Goal: Information Seeking & Learning: Check status

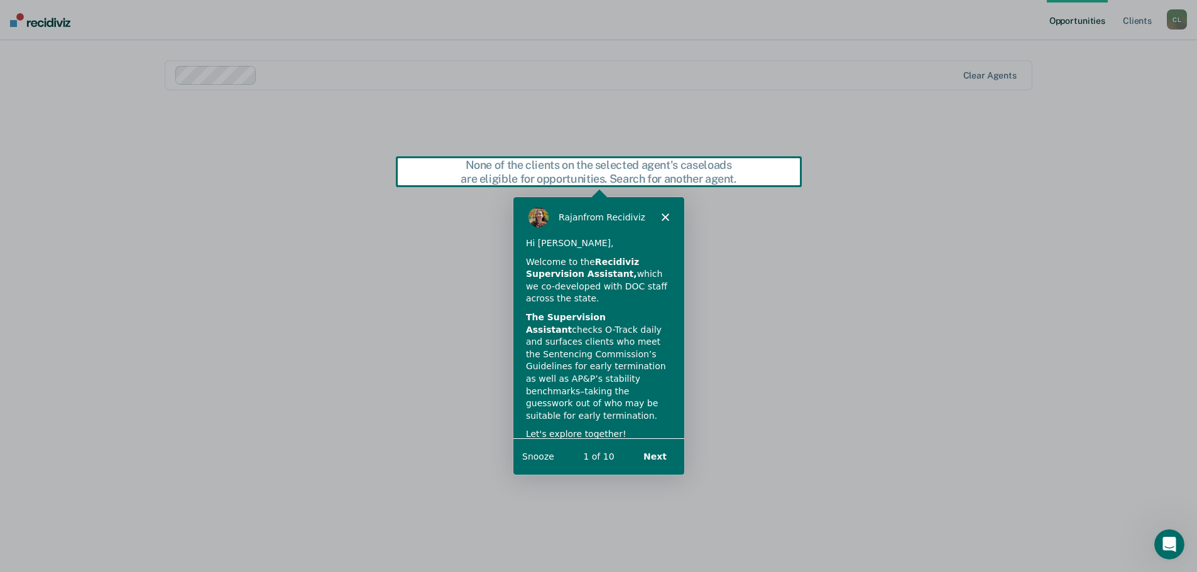
click at [666, 214] on polygon "Close" at bounding box center [664, 217] width 8 height 8
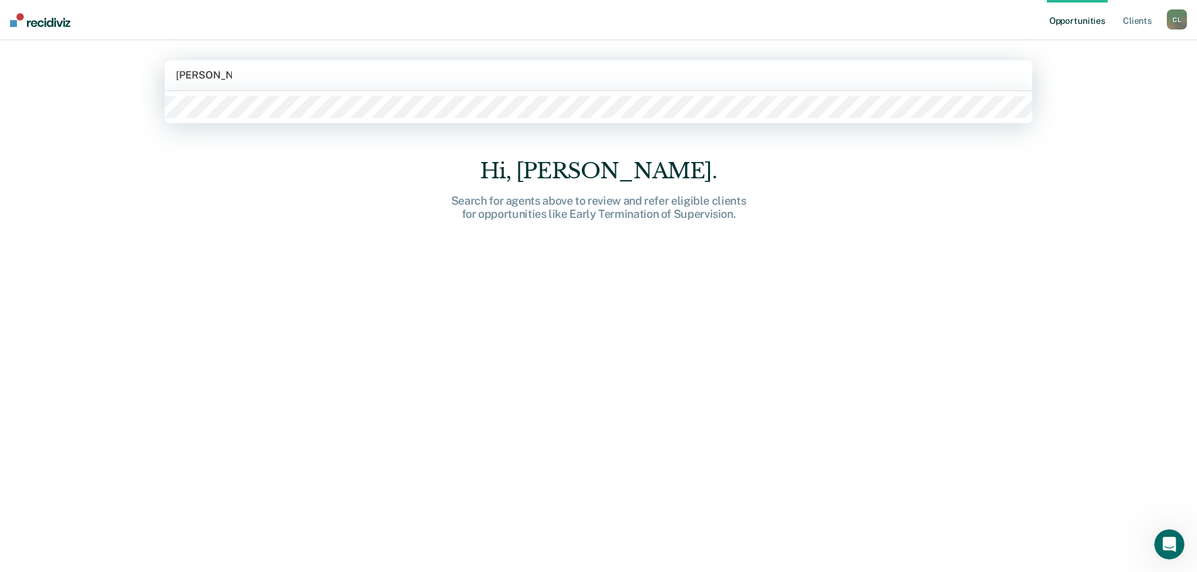
type input "[PERSON_NAME]"
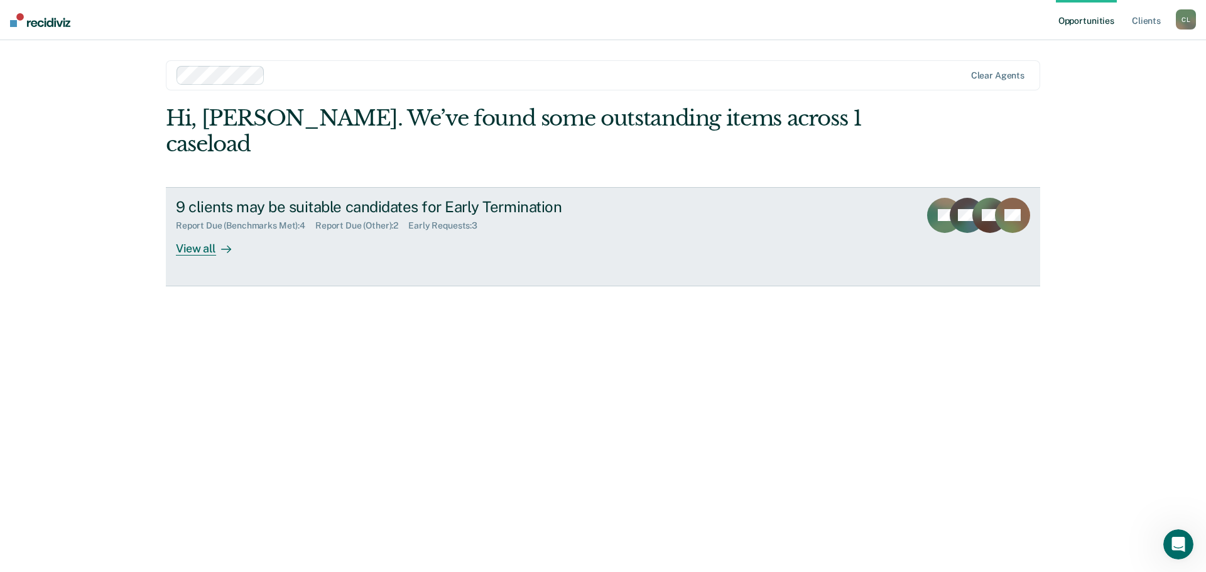
click at [198, 231] on div "View all" at bounding box center [211, 243] width 70 height 24
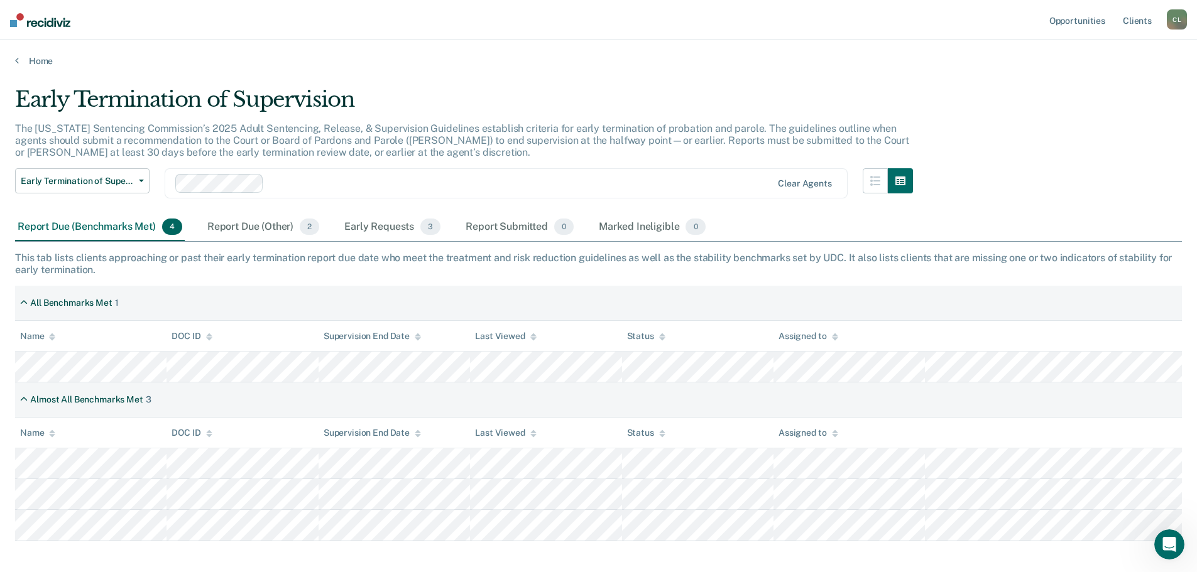
scroll to position [59, 0]
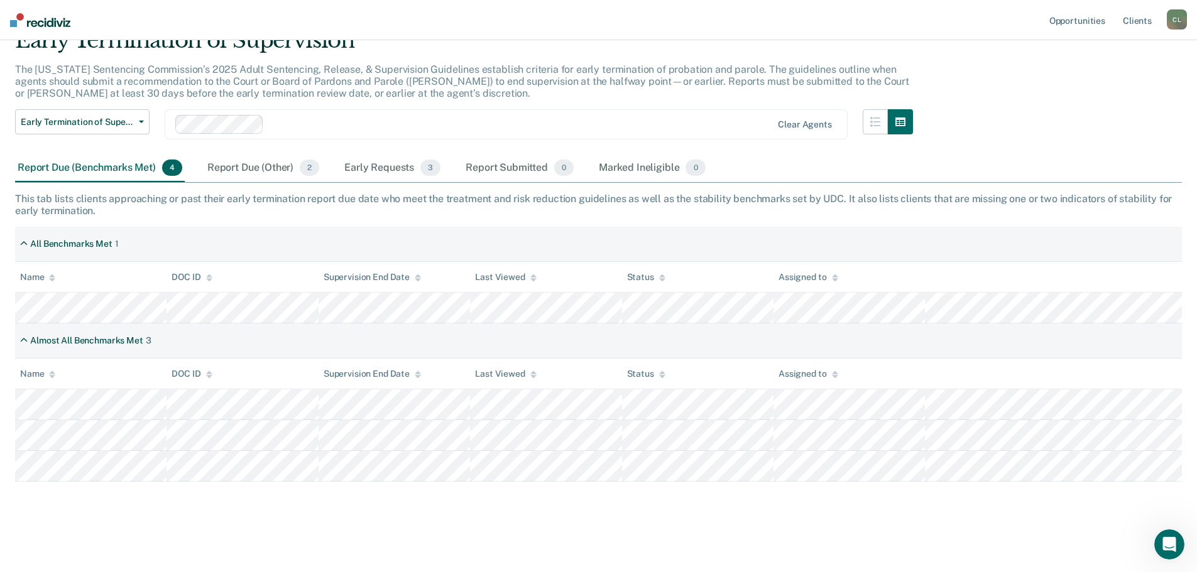
click at [280, 126] on div at bounding box center [520, 124] width 503 height 14
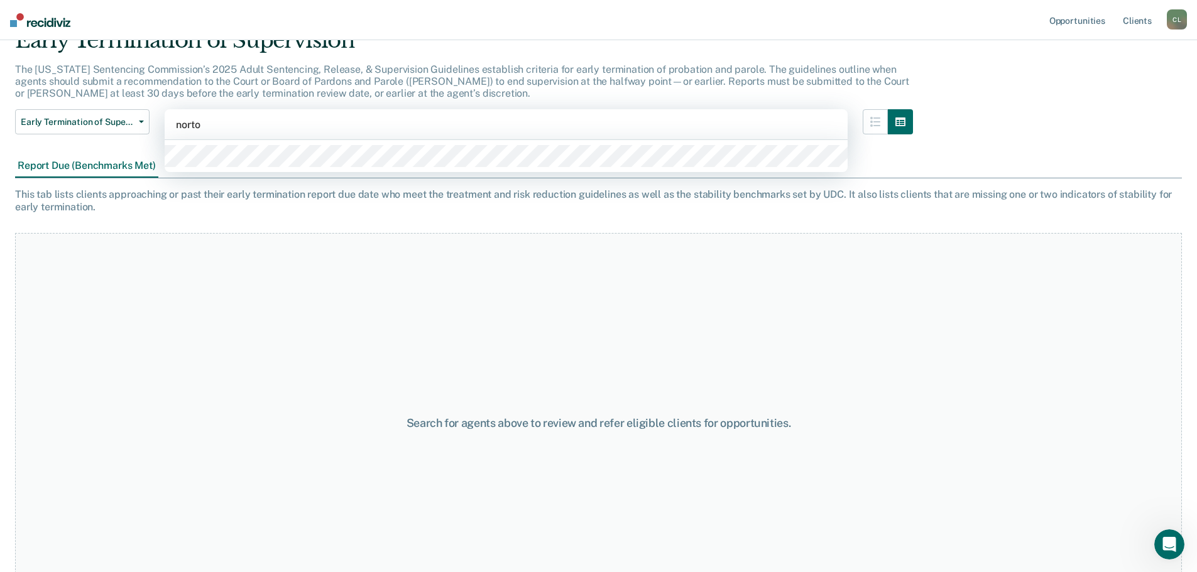
type input "norton"
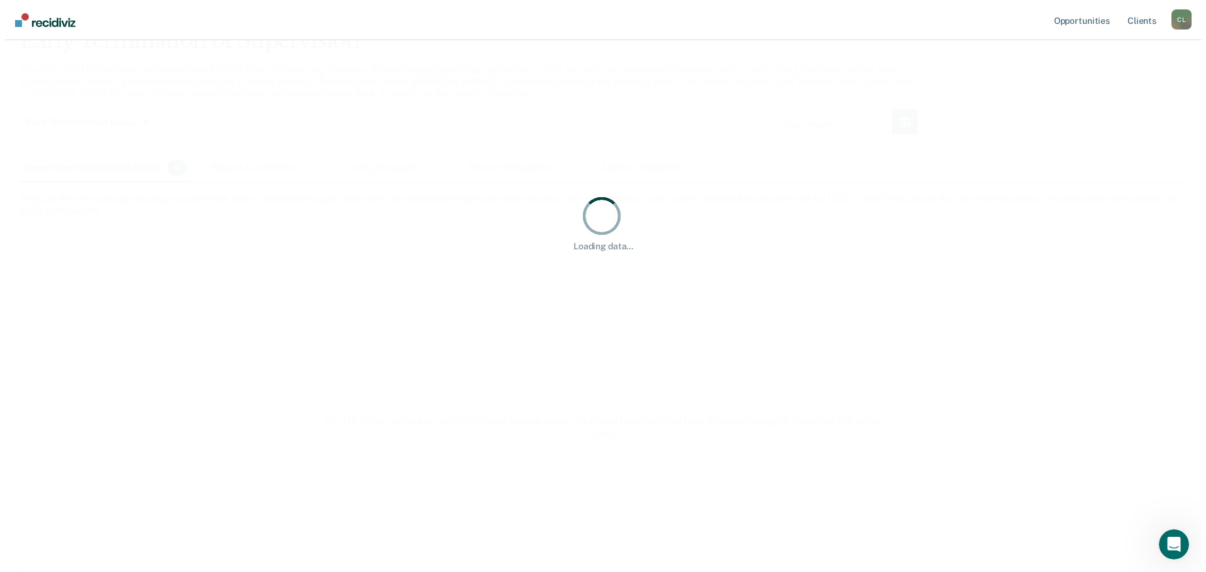
scroll to position [0, 0]
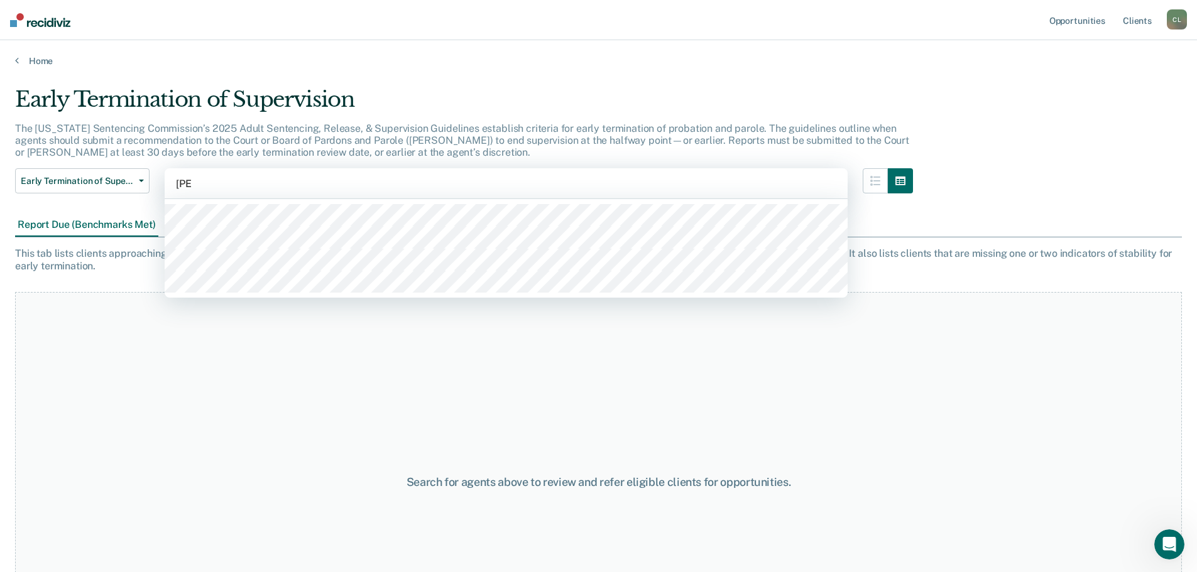
type input "jo"
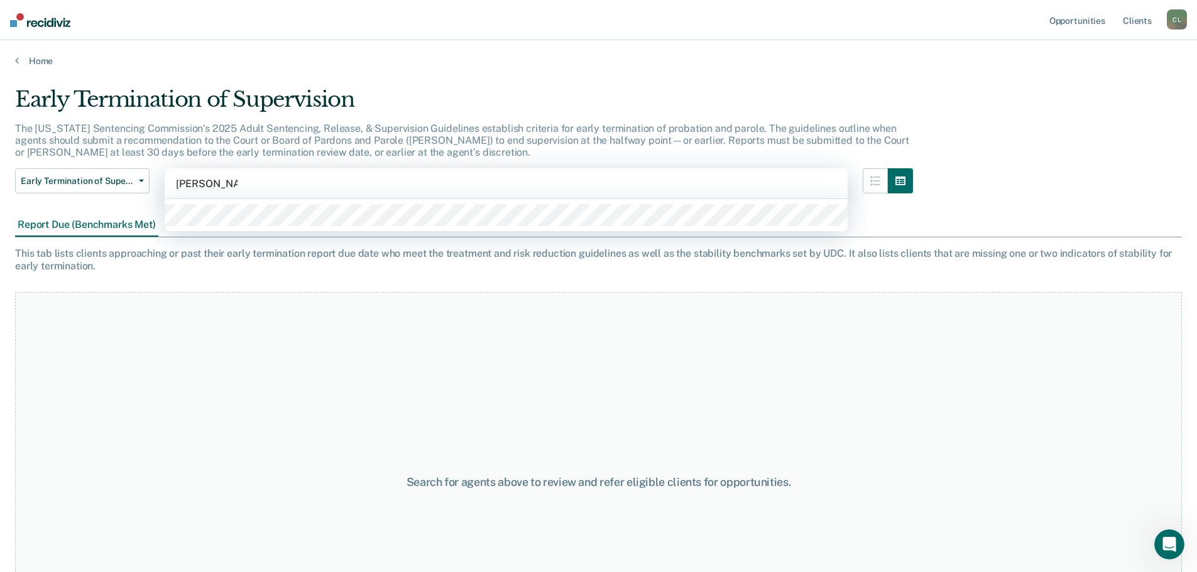
type input "[PERSON_NAME]"
